Goal: Use online tool/utility: Use online tool/utility

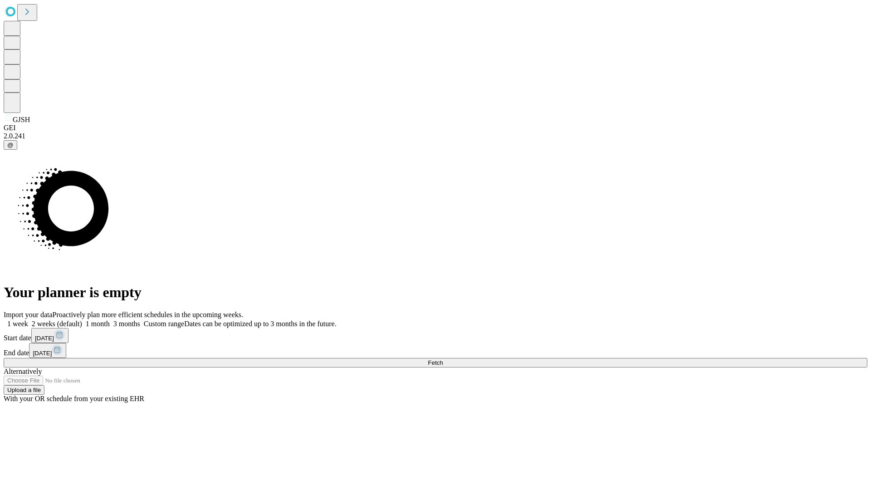
click at [443, 359] on span "Fetch" at bounding box center [435, 362] width 15 height 7
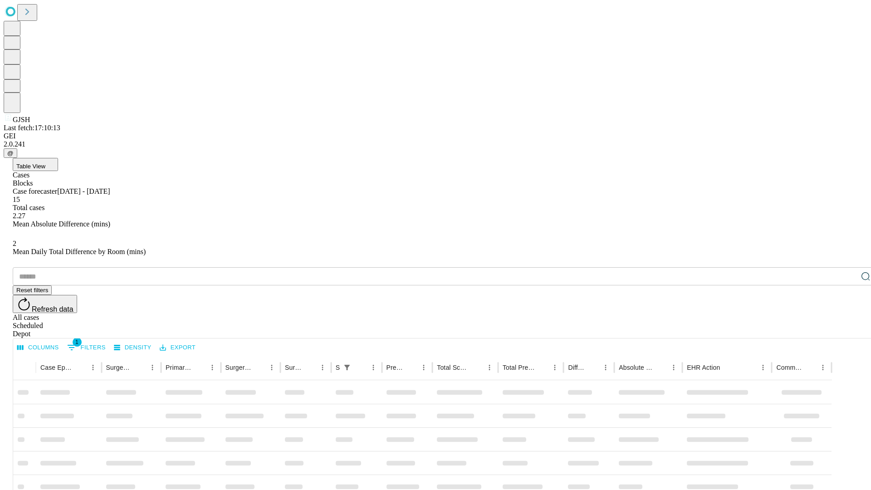
click at [847, 330] on div "Depot" at bounding box center [445, 334] width 864 height 8
